Goal: Navigation & Orientation: Find specific page/section

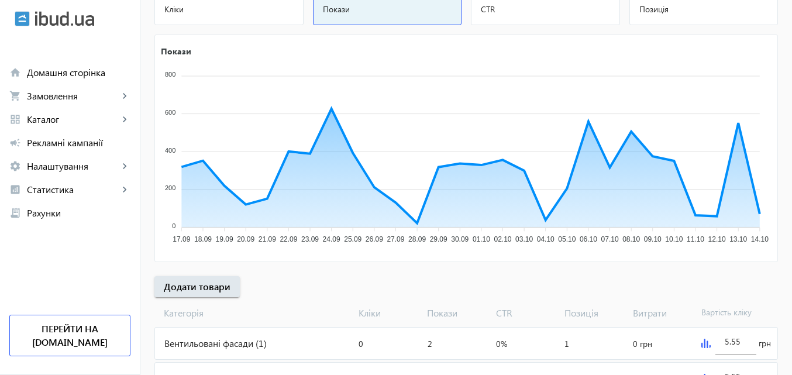
scroll to position [176, 0]
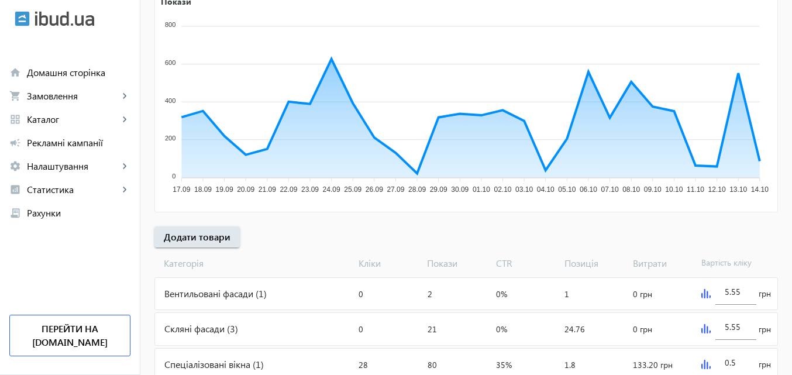
scroll to position [234, 0]
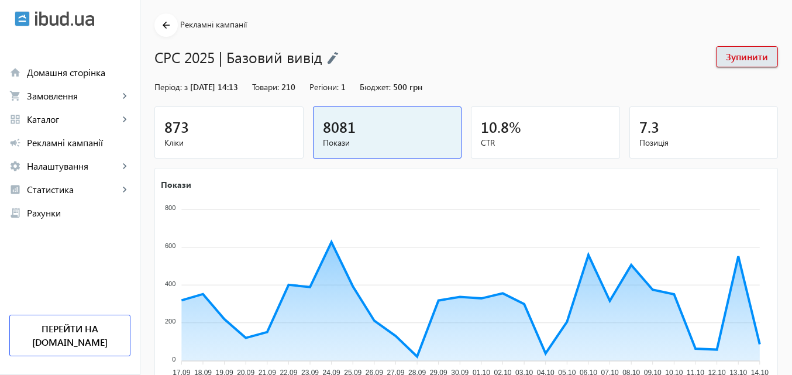
scroll to position [59, 0]
